Goal: Transaction & Acquisition: Obtain resource

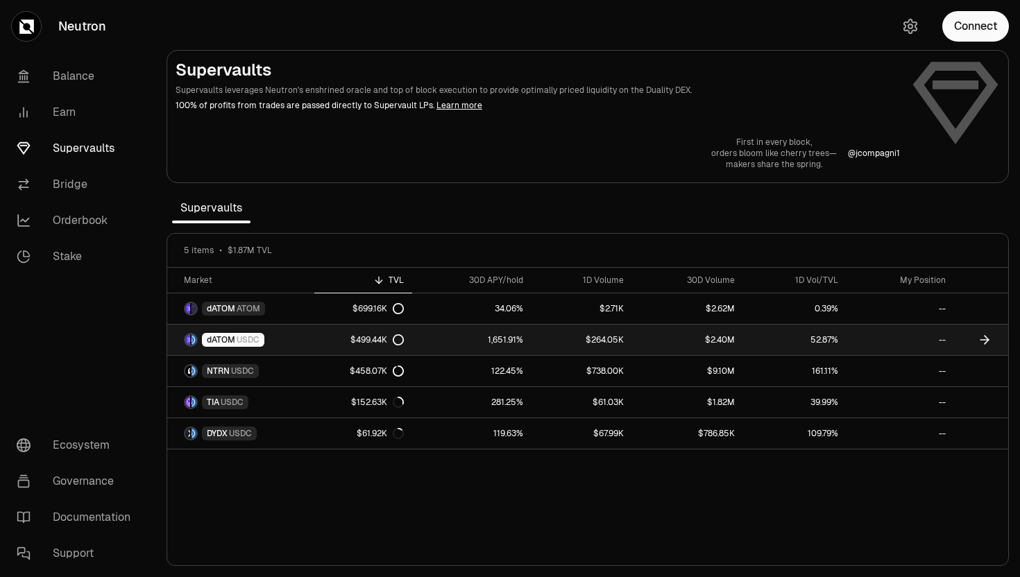
click at [221, 343] on span "dATOM" at bounding box center [221, 339] width 28 height 11
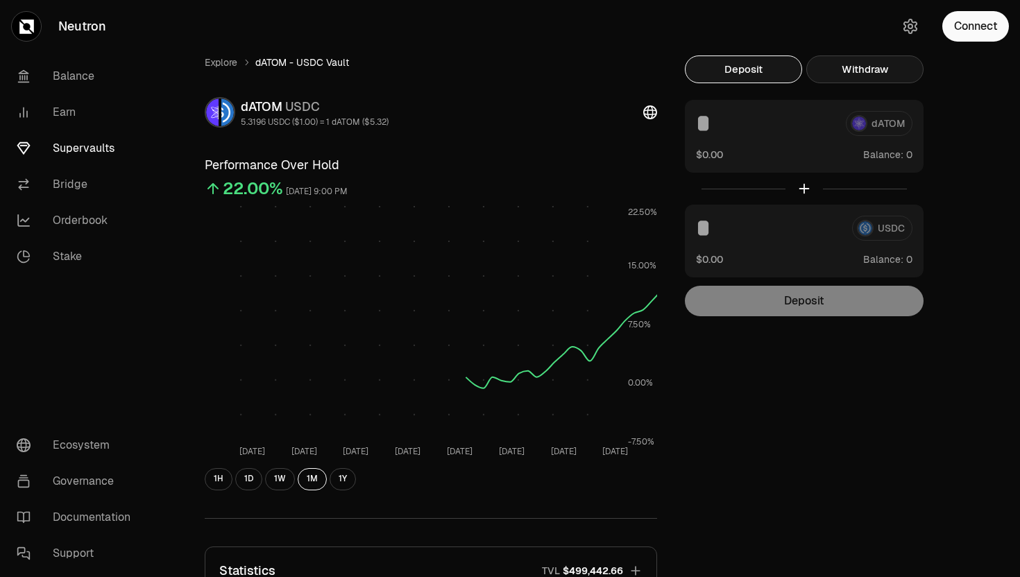
click at [836, 68] on button "Withdraw" at bounding box center [864, 69] width 117 height 28
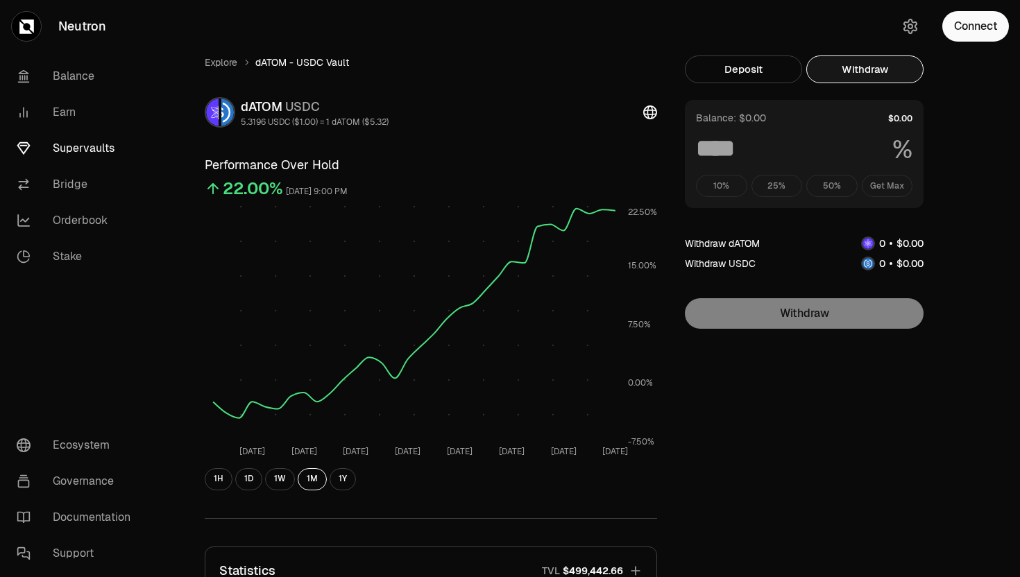
click at [878, 180] on div "10% 25% 50% Get Max" at bounding box center [804, 186] width 216 height 22
click at [961, 22] on button "Connect" at bounding box center [975, 26] width 67 height 31
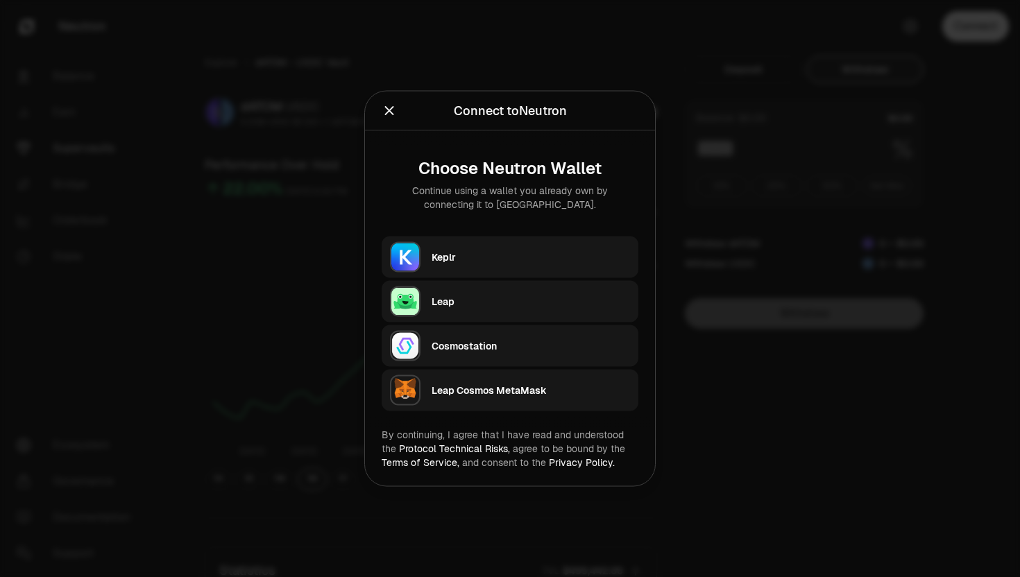
click at [453, 246] on div "Keplr" at bounding box center [534, 257] width 207 height 32
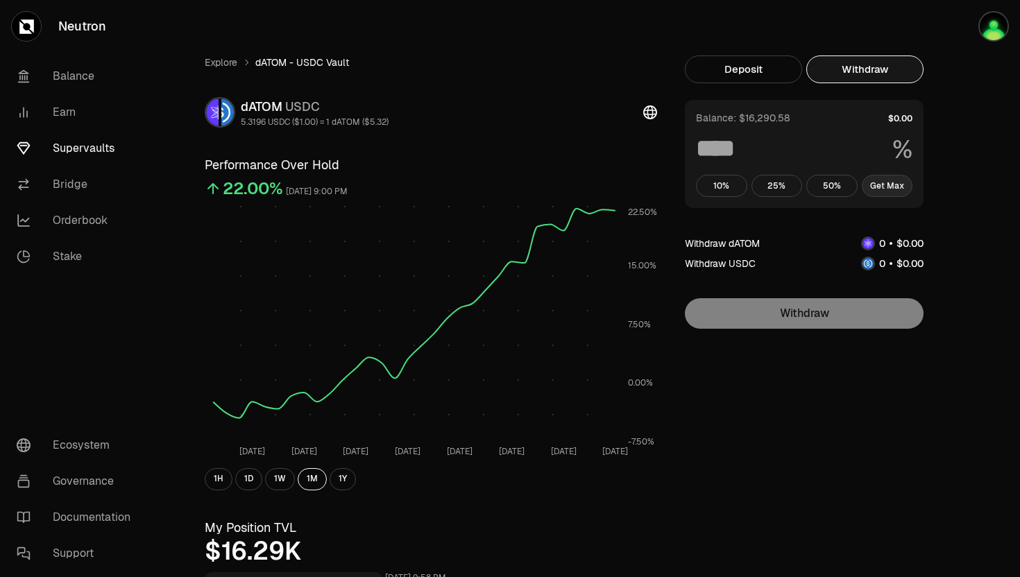
click at [880, 182] on button "Get Max" at bounding box center [886, 186] width 51 height 22
type input "***"
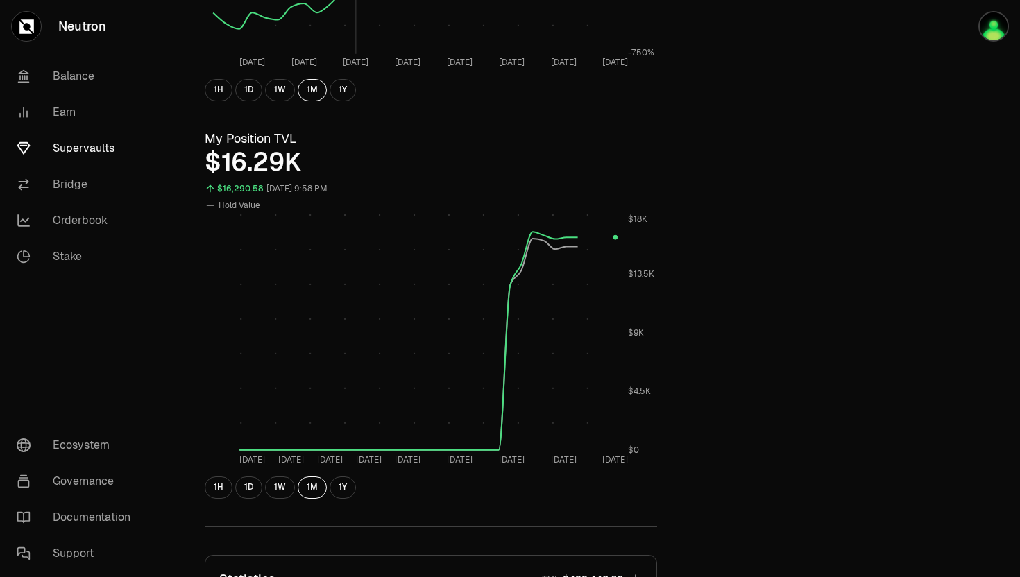
scroll to position [480, 0]
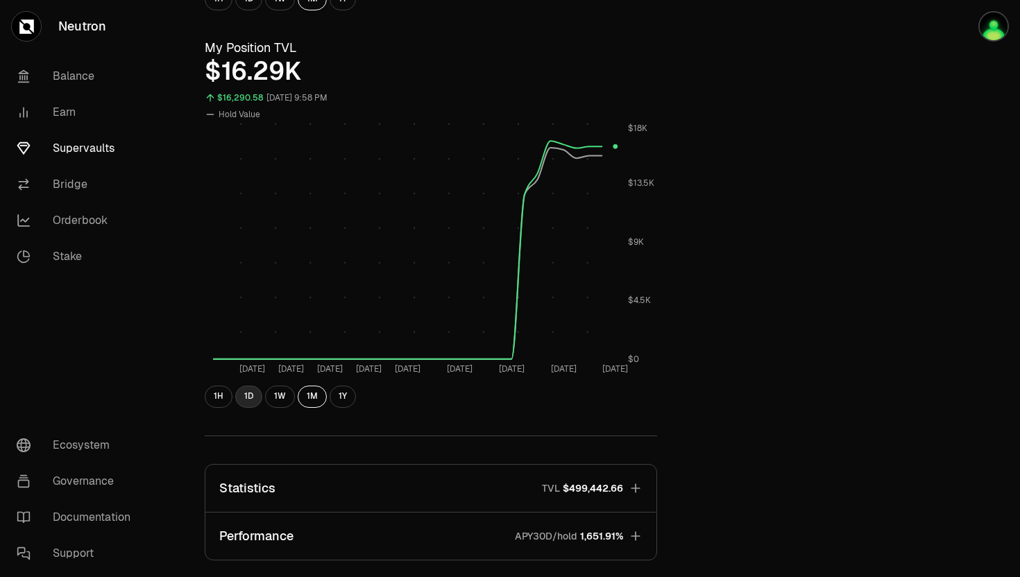
click at [256, 396] on button "1D" at bounding box center [248, 397] width 27 height 22
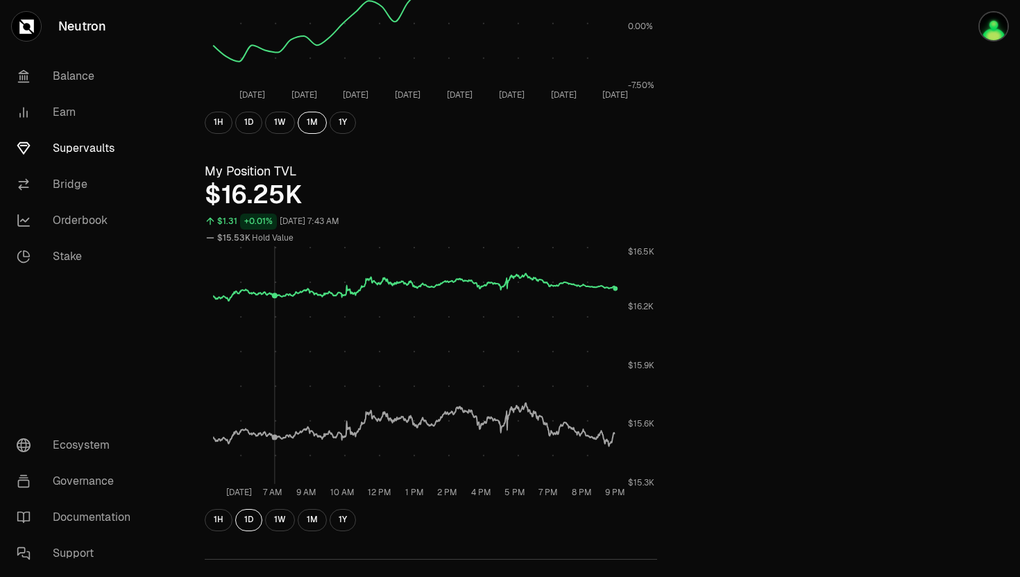
scroll to position [386, 0]
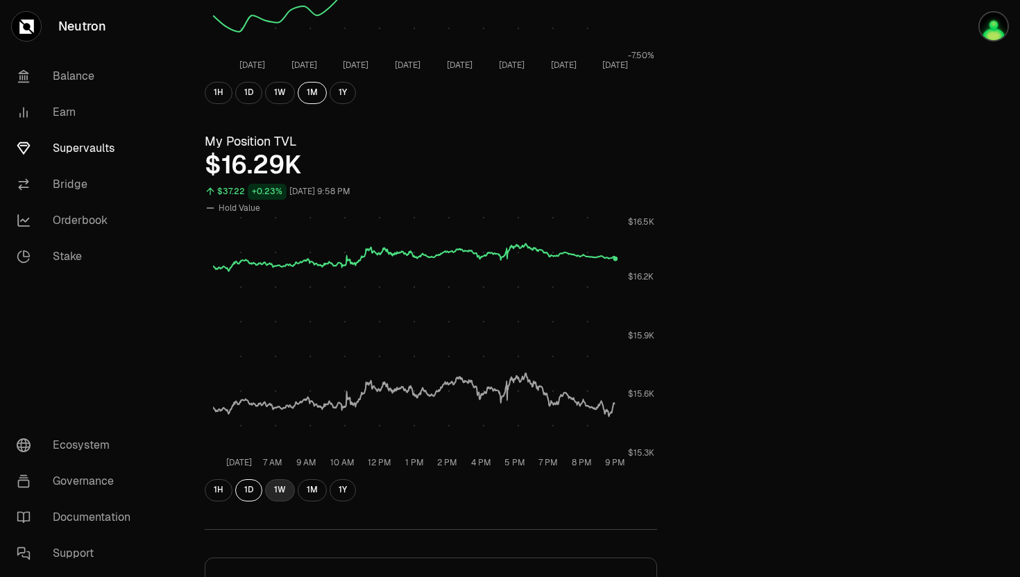
click at [278, 496] on button "1W" at bounding box center [280, 490] width 30 height 22
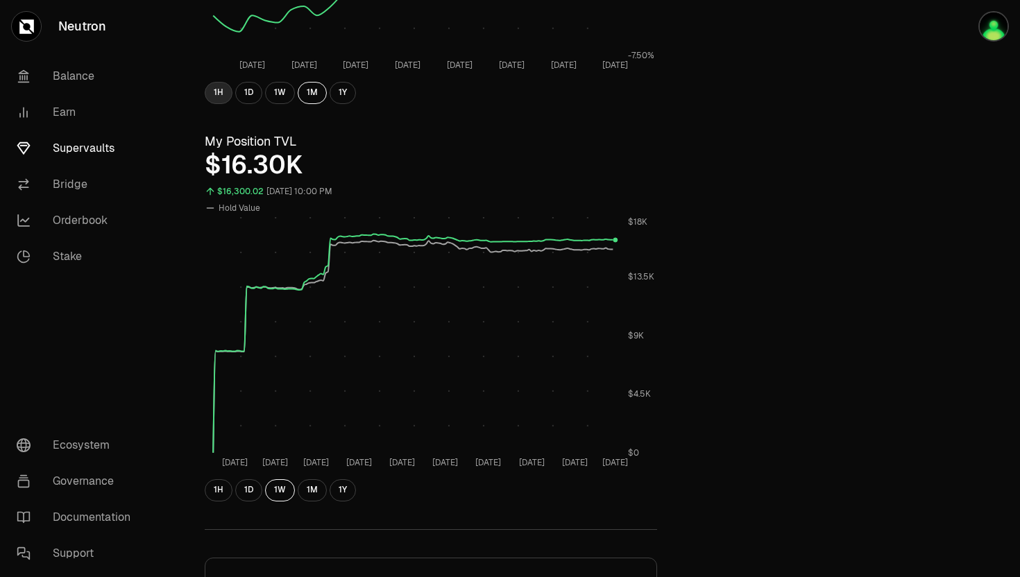
scroll to position [0, 0]
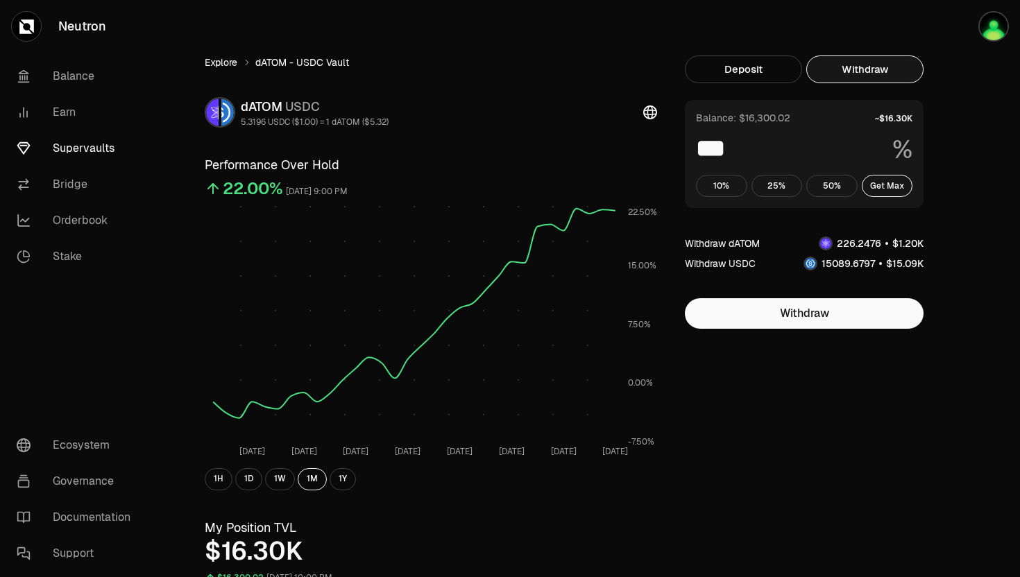
click at [223, 65] on link "Explore" at bounding box center [221, 62] width 33 height 14
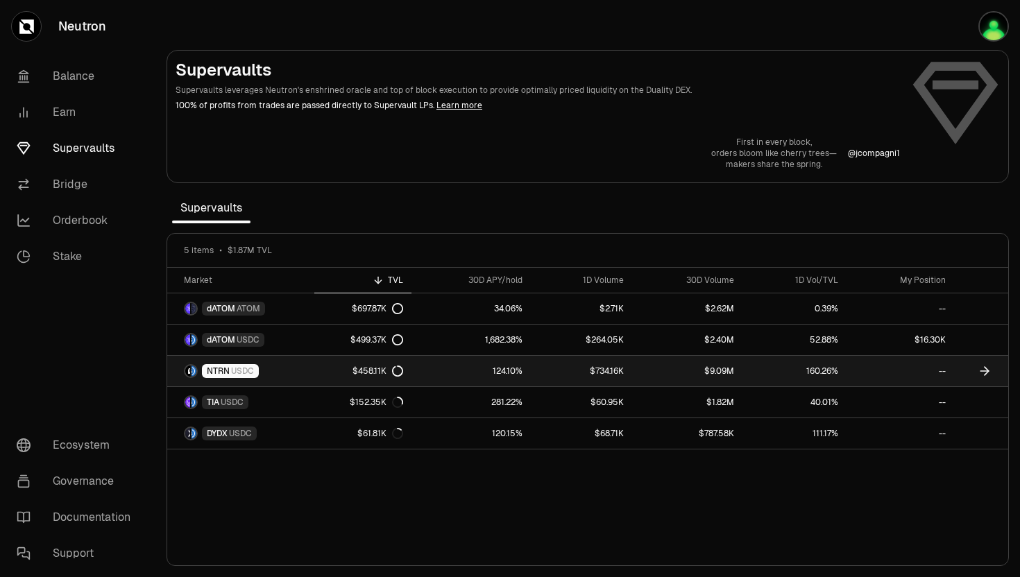
click at [220, 372] on span "NTRN" at bounding box center [218, 371] width 23 height 11
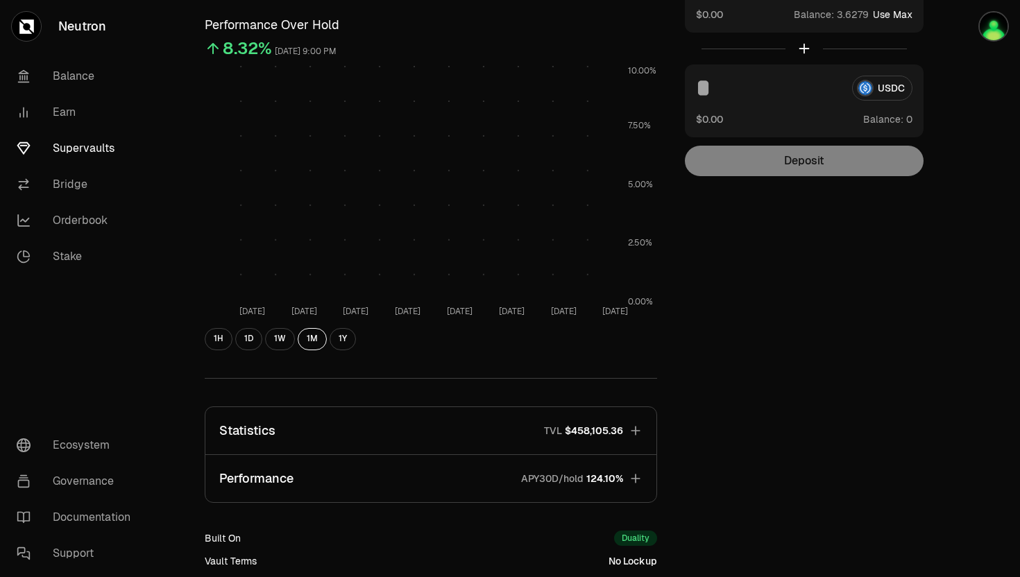
scroll to position [309, 0]
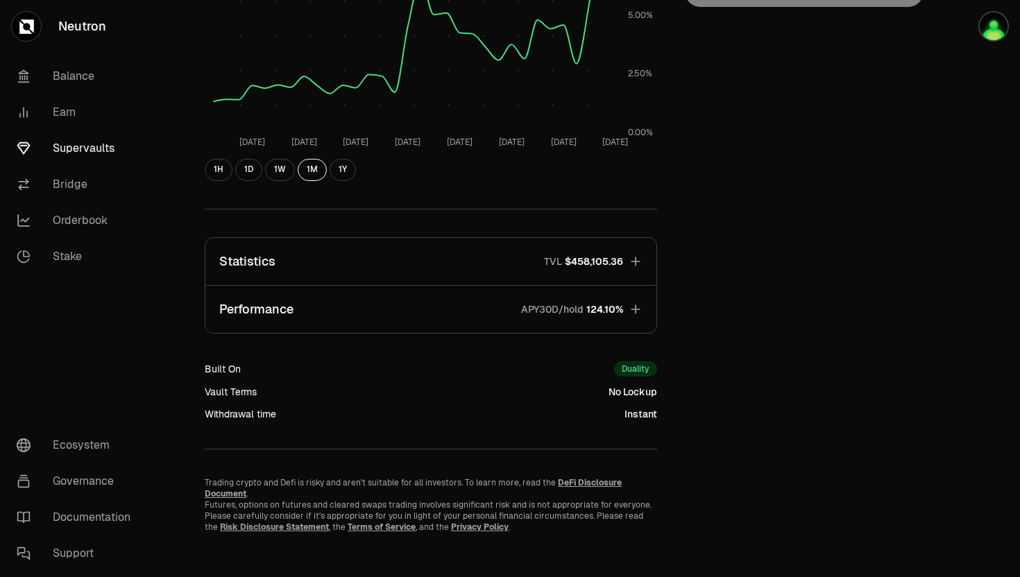
click at [534, 308] on p "APY30D/hold" at bounding box center [552, 309] width 62 height 14
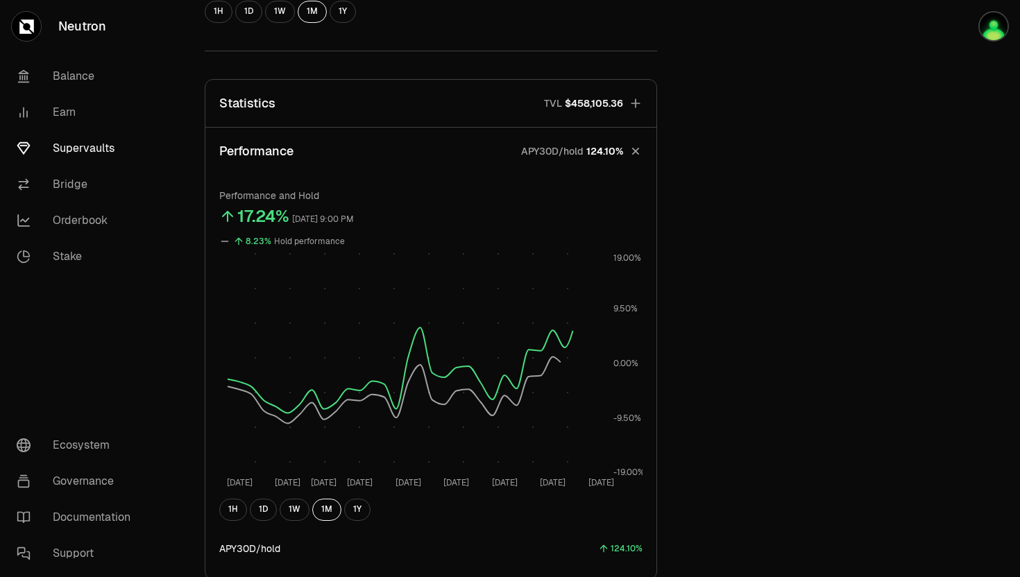
scroll to position [522, 0]
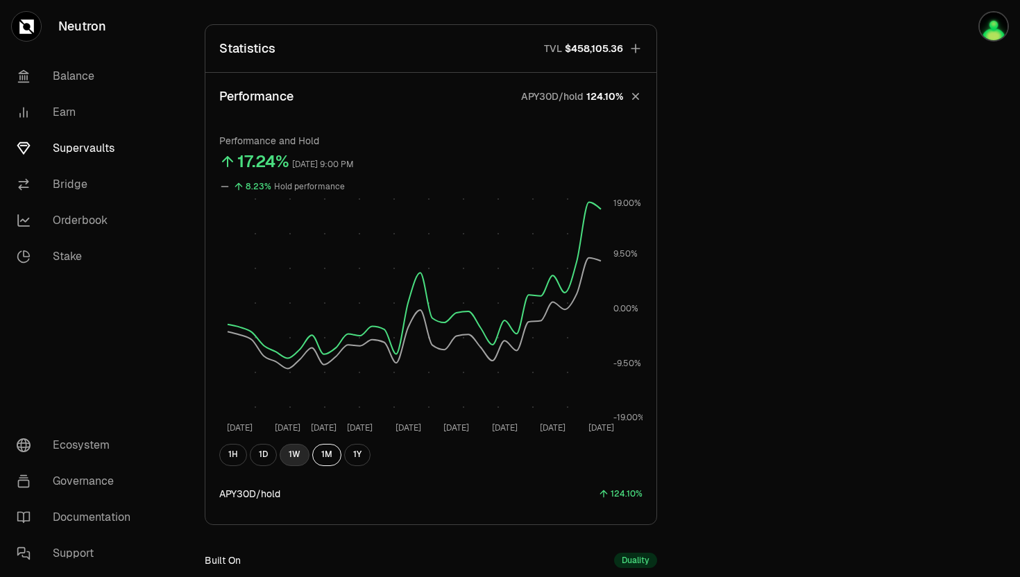
click at [286, 452] on button "1W" at bounding box center [295, 455] width 30 height 22
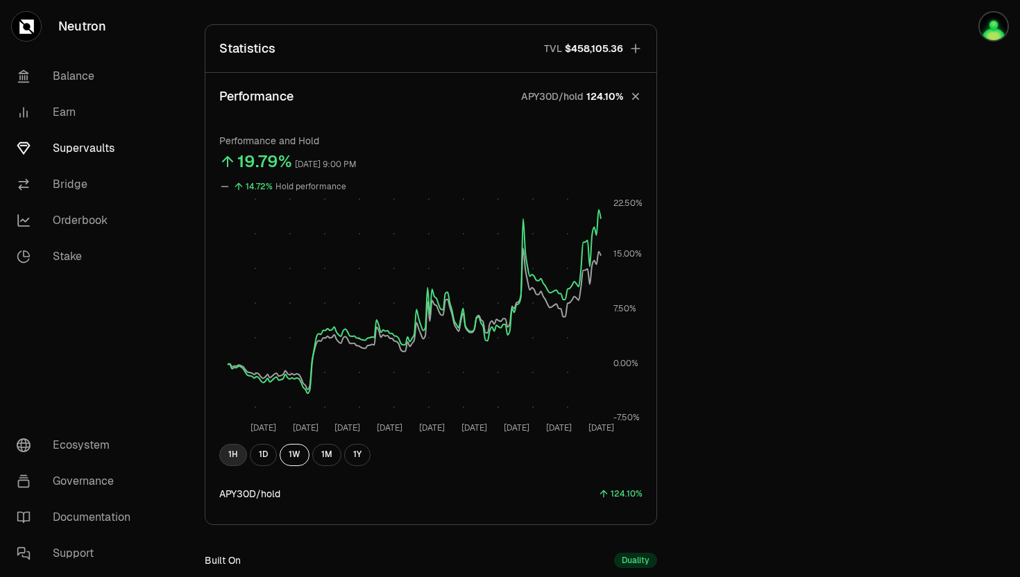
click at [230, 455] on button "1H" at bounding box center [233, 455] width 28 height 22
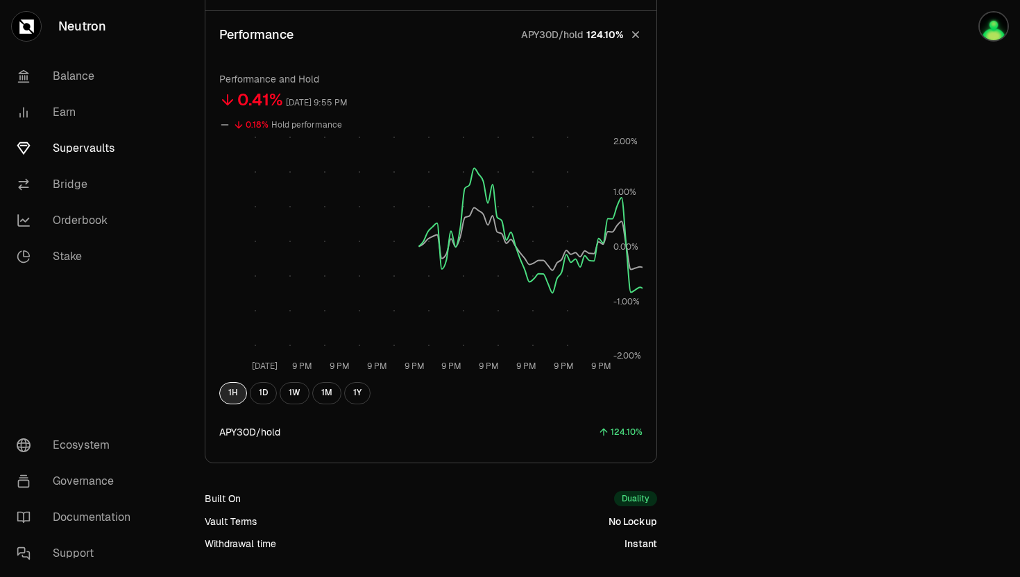
scroll to position [471, 0]
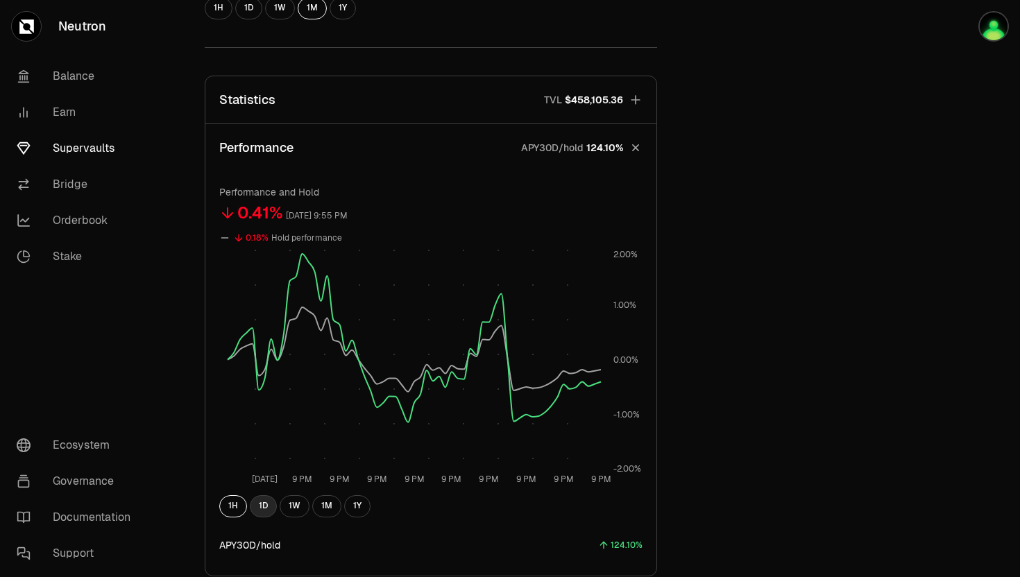
click at [259, 505] on button "1D" at bounding box center [263, 506] width 27 height 22
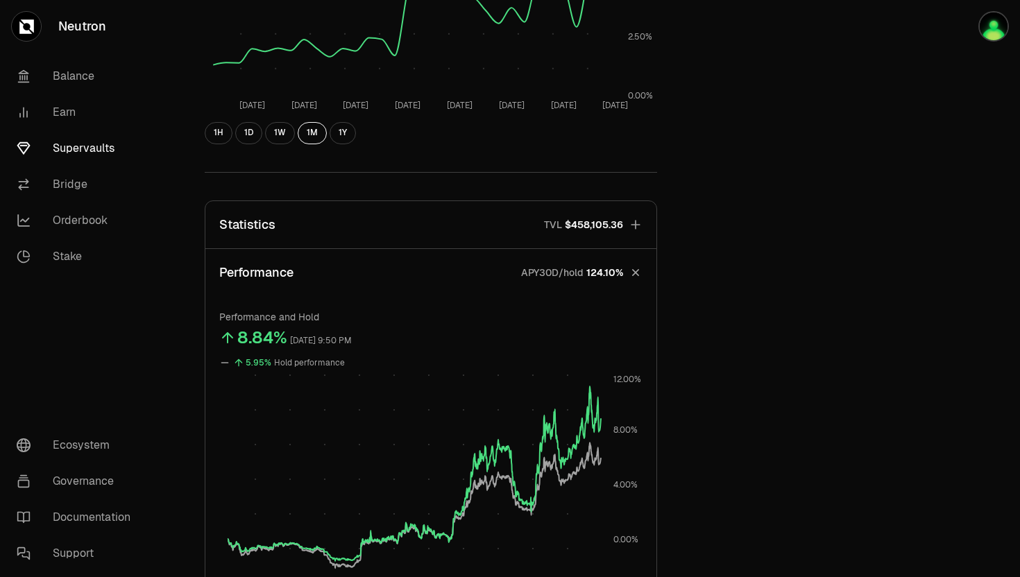
scroll to position [0, 0]
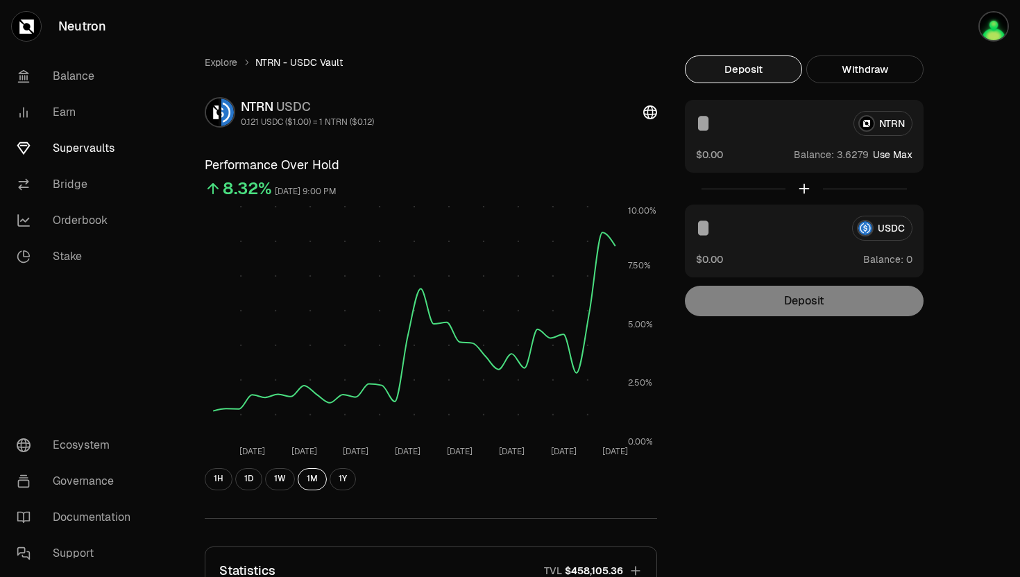
click at [223, 57] on link "Explore" at bounding box center [221, 62] width 33 height 14
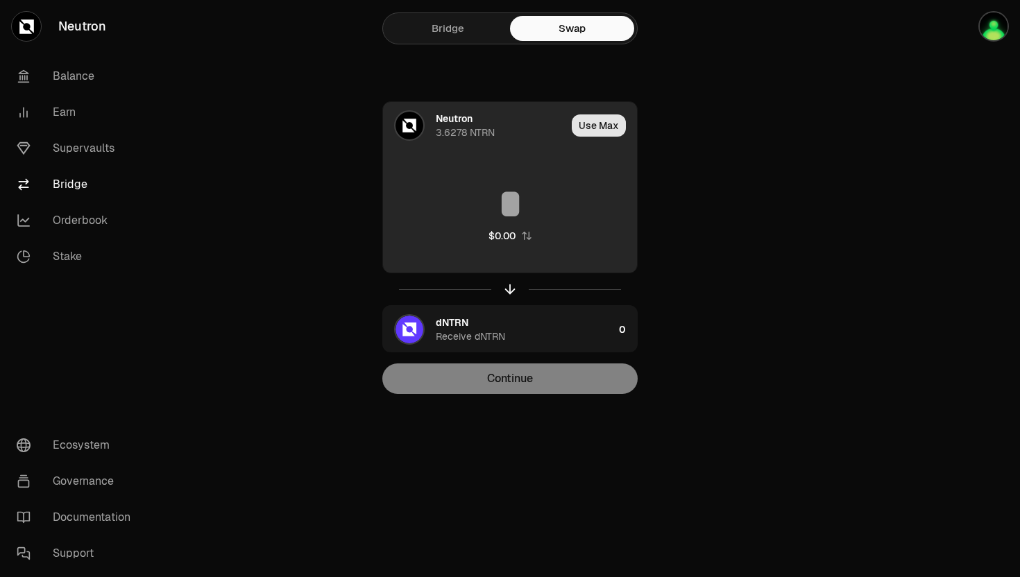
click at [583, 126] on button "Use Max" at bounding box center [598, 125] width 54 height 22
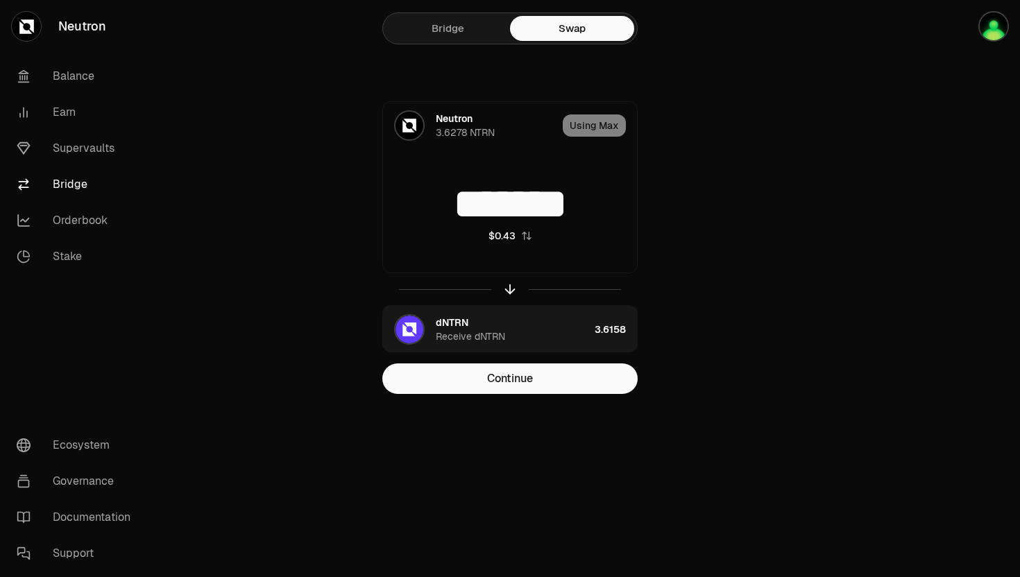
drag, startPoint x: 465, startPoint y: 206, endPoint x: 646, endPoint y: 194, distance: 181.4
click at [646, 195] on div "Neutron 3.6278 NTRN Using Max ******* $0.43 dNTRN Receive dNTRN 3.6158 Continue" at bounding box center [510, 247] width 466 height 293
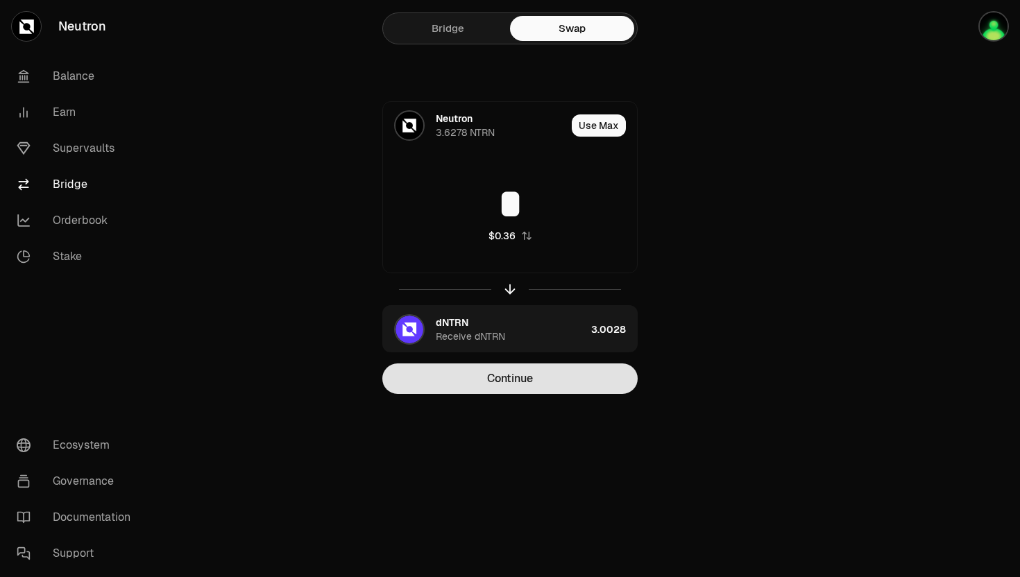
type input "*"
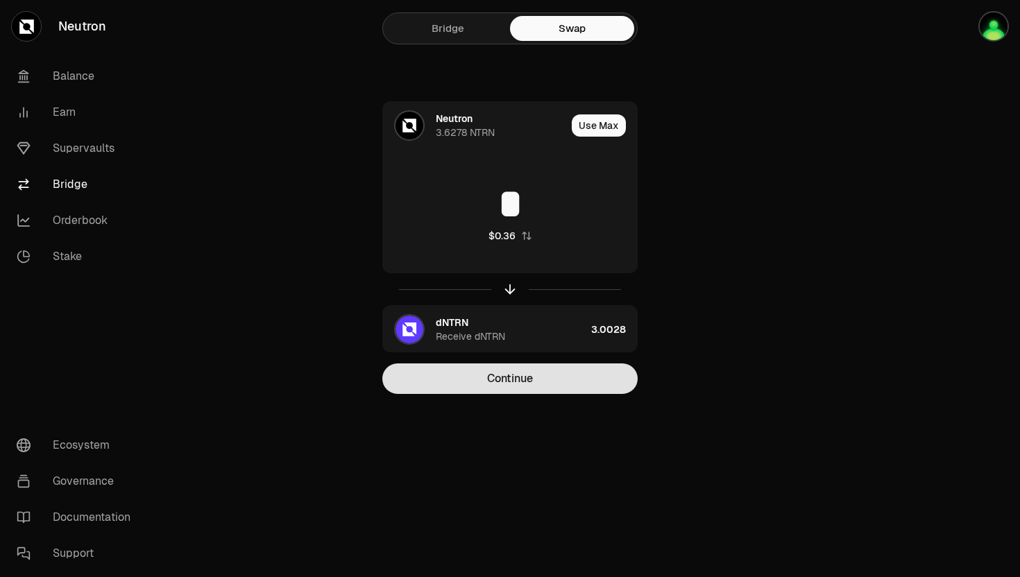
click at [513, 385] on button "Continue" at bounding box center [509, 378] width 255 height 31
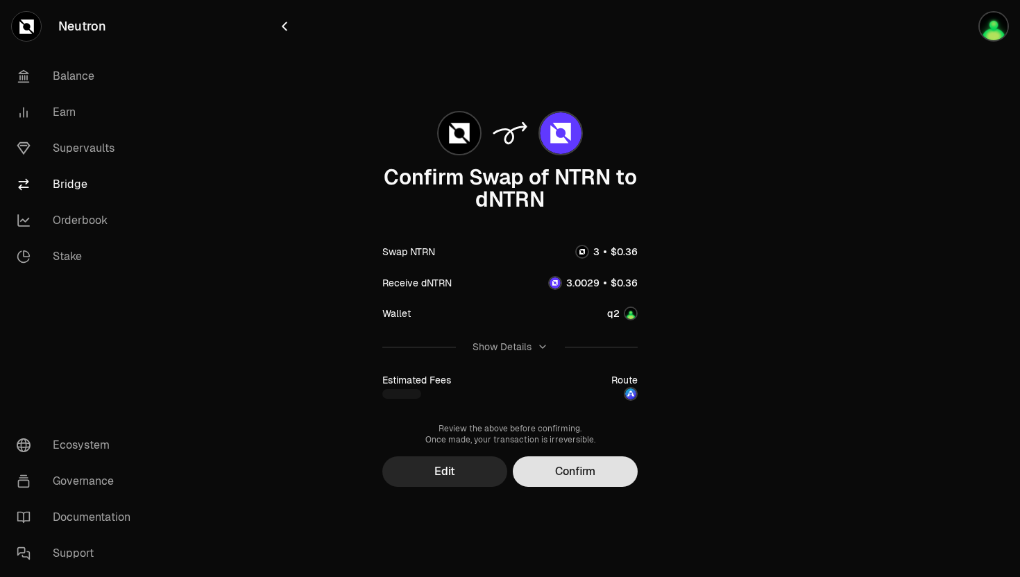
click at [549, 467] on button "Confirm" at bounding box center [575, 471] width 125 height 31
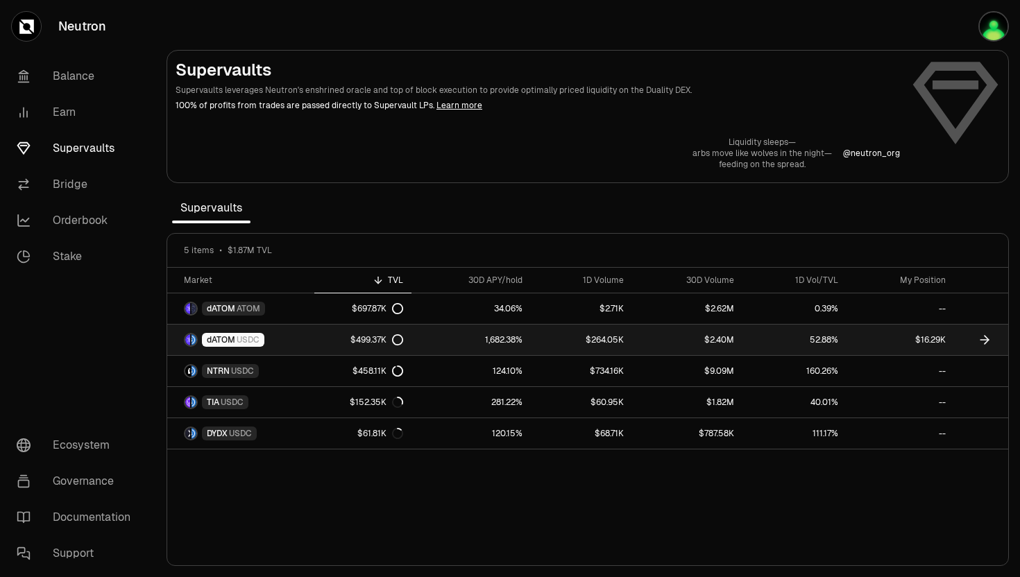
click at [232, 344] on span "dATOM" at bounding box center [221, 339] width 28 height 11
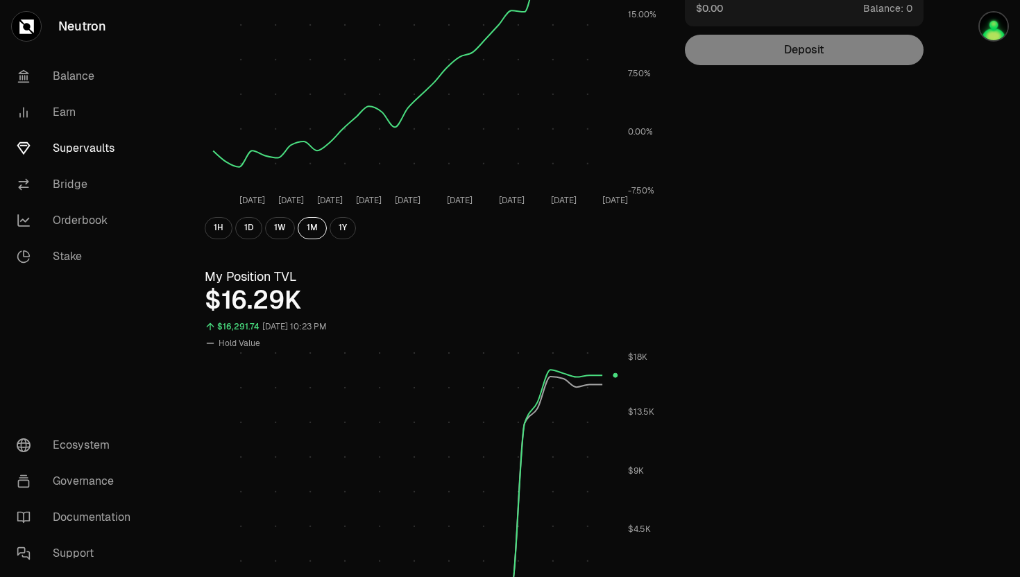
scroll to position [349, 0]
